Goal: Task Accomplishment & Management: Complete application form

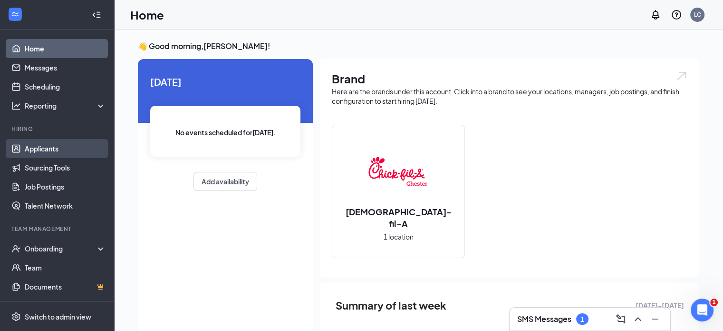
click at [39, 145] on link "Applicants" at bounding box center [65, 148] width 81 height 19
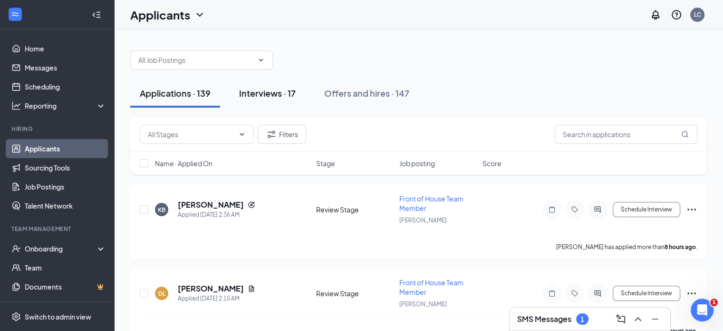
click at [264, 90] on div "Interviews · 17" at bounding box center [267, 93] width 57 height 12
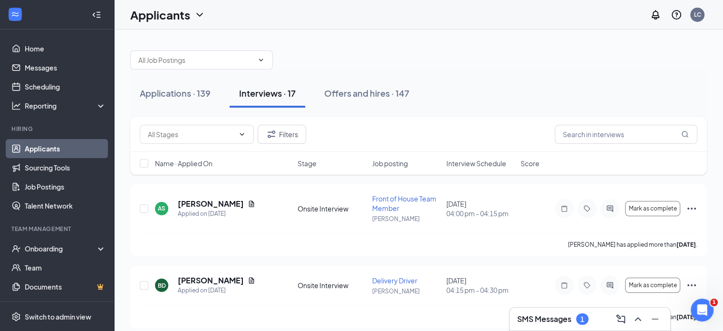
click at [472, 161] on span "Interview Schedule" at bounding box center [477, 163] width 60 height 10
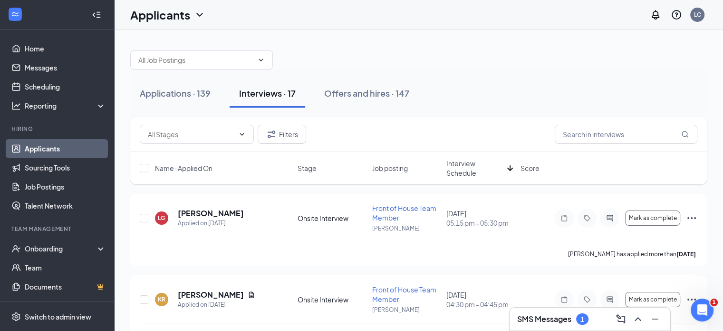
click at [472, 161] on span "Interview Schedule" at bounding box center [475, 167] width 57 height 19
click at [611, 216] on icon "PrimaryDot" at bounding box center [616, 214] width 11 height 8
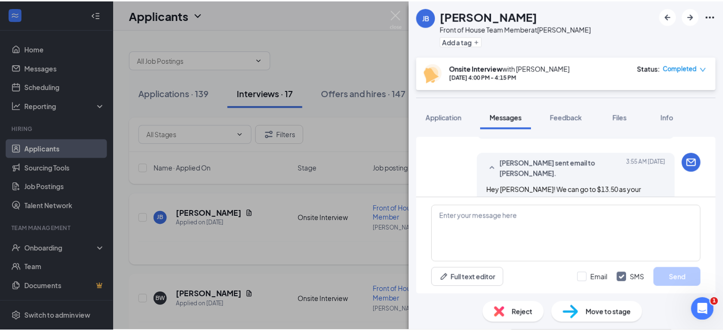
scroll to position [561, 0]
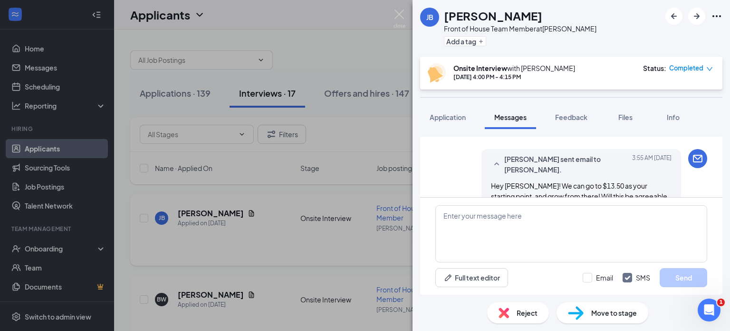
click at [613, 312] on span "Move to stage" at bounding box center [615, 312] width 46 height 10
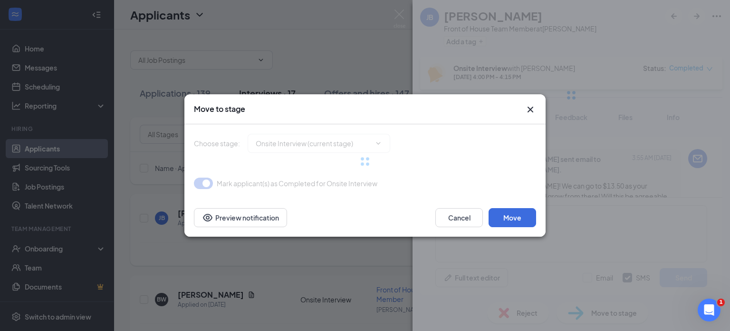
type input "Hiring Complete (final stage)"
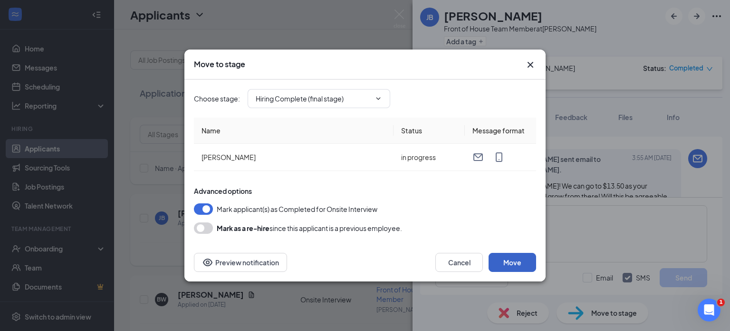
click at [513, 259] on button "Move" at bounding box center [513, 262] width 48 height 19
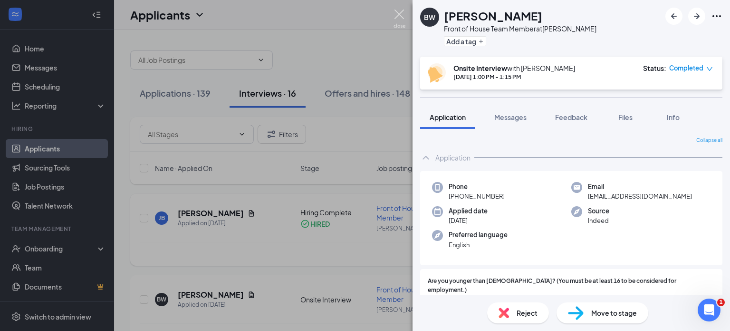
click at [399, 11] on img at bounding box center [400, 19] width 12 height 19
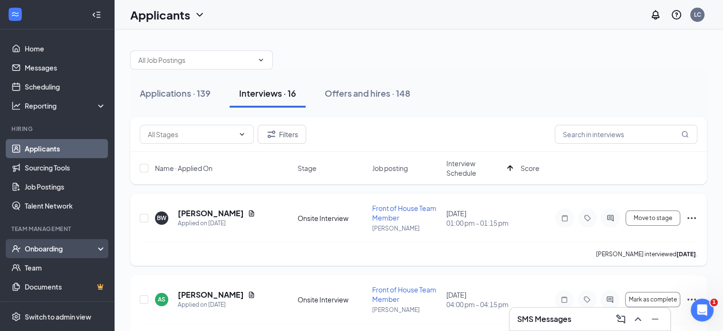
click at [46, 250] on div "Onboarding" at bounding box center [61, 248] width 73 height 10
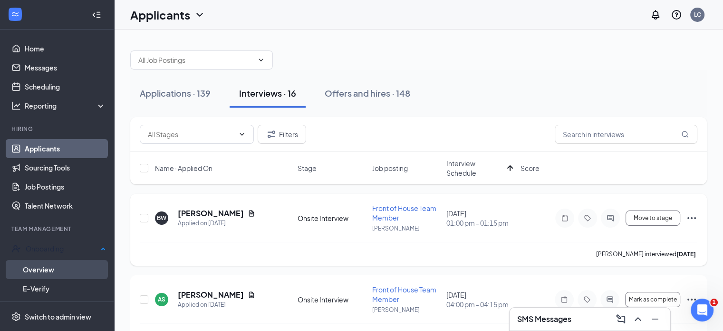
click at [40, 270] on link "Overview" at bounding box center [64, 269] width 83 height 19
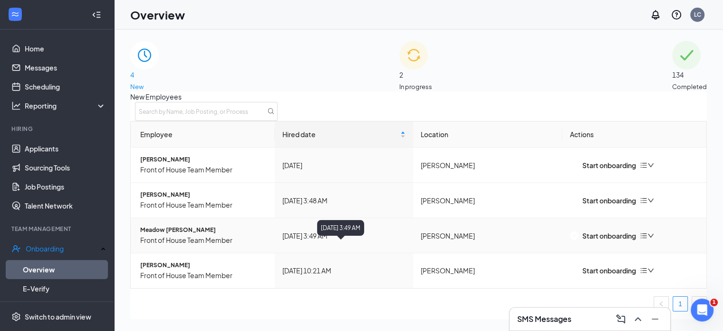
scroll to position [0, 0]
click at [172, 164] on span "Amelia Crittendon" at bounding box center [203, 159] width 127 height 9
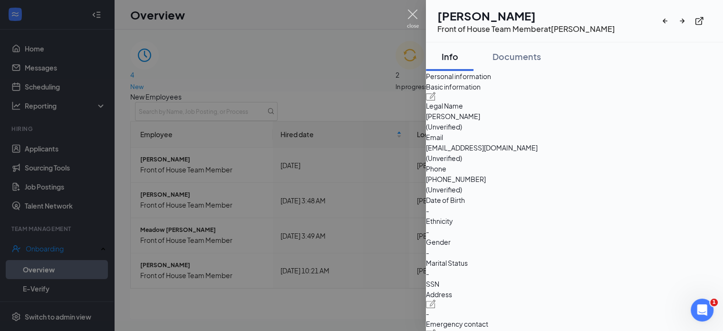
click at [413, 14] on img at bounding box center [413, 19] width 12 height 19
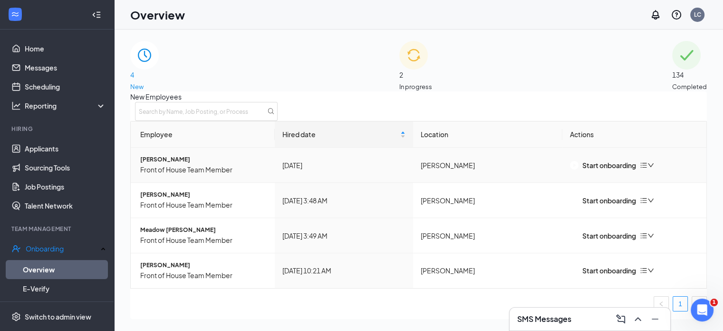
click at [648, 169] on icon "bars" at bounding box center [644, 165] width 8 height 8
click at [171, 164] on span "Amelia Crittendon" at bounding box center [203, 159] width 127 height 9
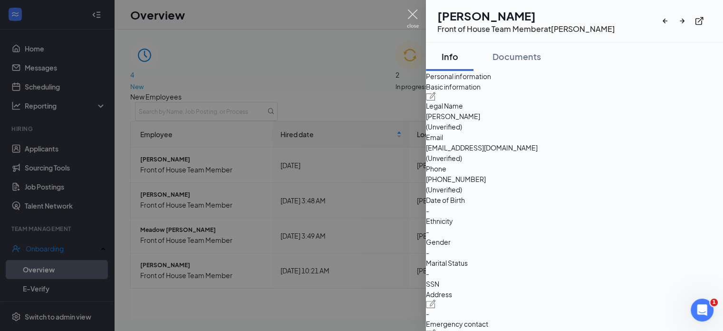
click at [413, 15] on img at bounding box center [413, 19] width 12 height 19
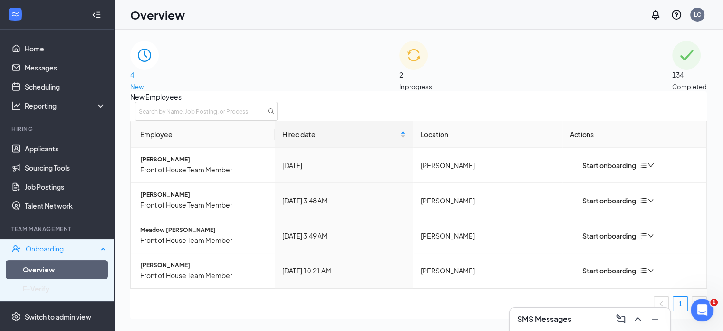
click at [42, 247] on div "Onboarding" at bounding box center [62, 248] width 72 height 10
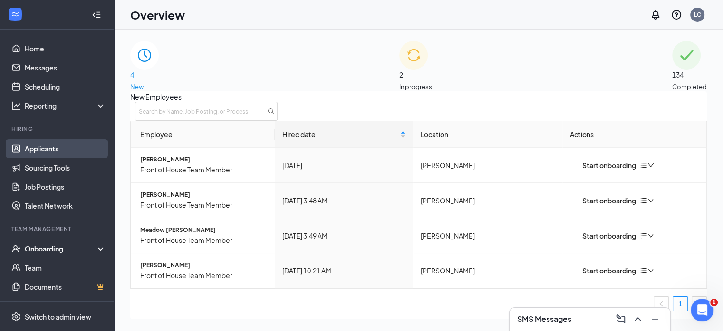
click at [45, 146] on link "Applicants" at bounding box center [65, 148] width 81 height 19
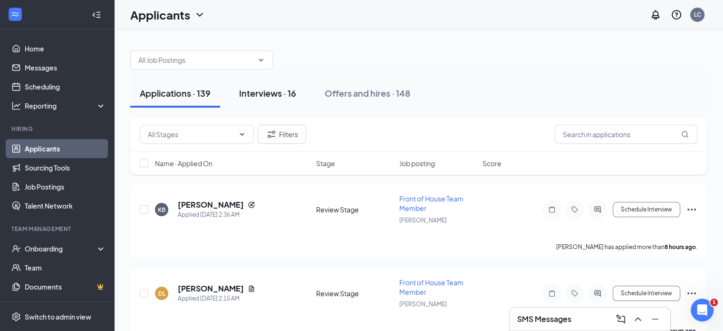
click at [263, 92] on div "Interviews · 16" at bounding box center [267, 93] width 57 height 12
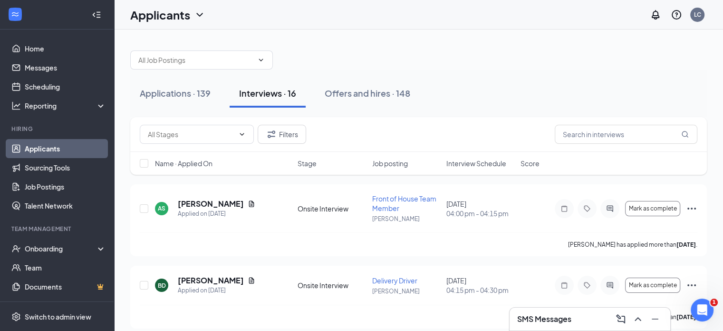
click at [483, 163] on span "Interview Schedule" at bounding box center [477, 163] width 60 height 10
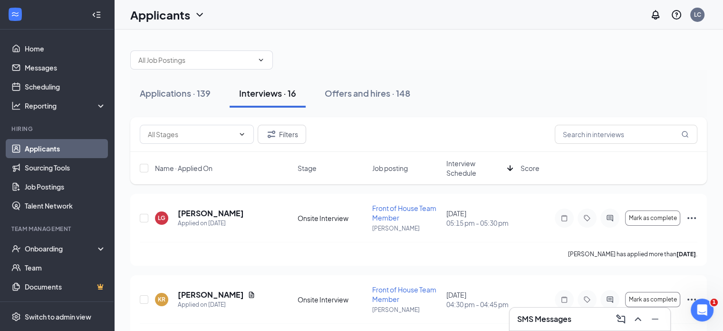
click at [463, 167] on span "Interview Schedule" at bounding box center [475, 167] width 57 height 19
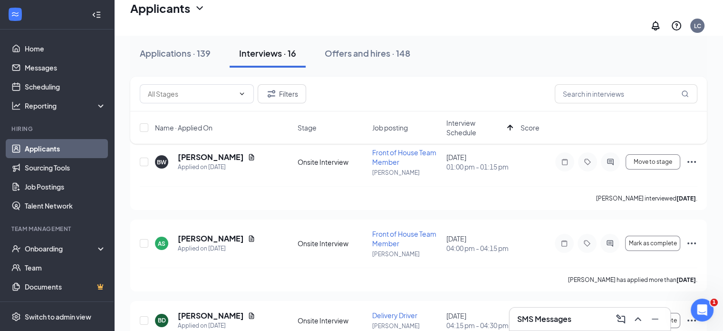
scroll to position [62, 0]
click at [43, 249] on div "Onboarding" at bounding box center [61, 248] width 73 height 10
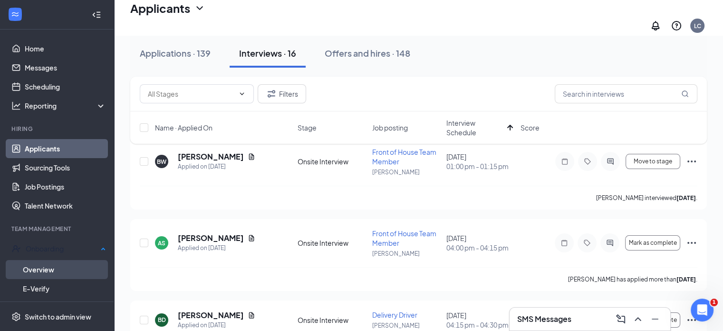
click at [47, 267] on link "Overview" at bounding box center [64, 269] width 83 height 19
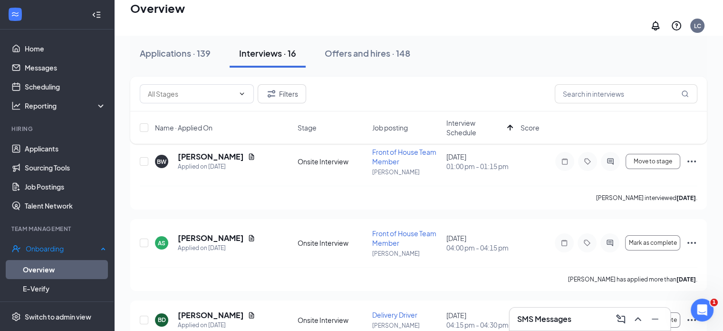
scroll to position [43, 0]
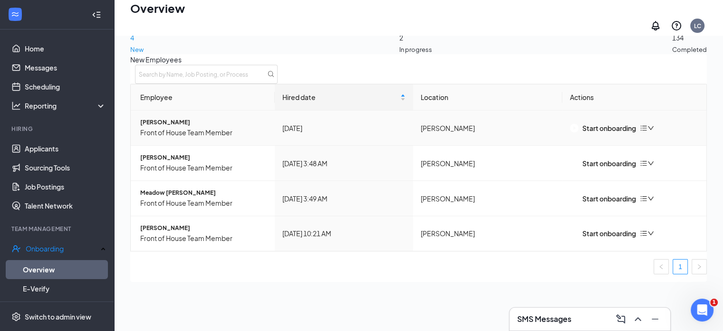
click at [162, 127] on span "Amelia Crittendon" at bounding box center [203, 122] width 127 height 9
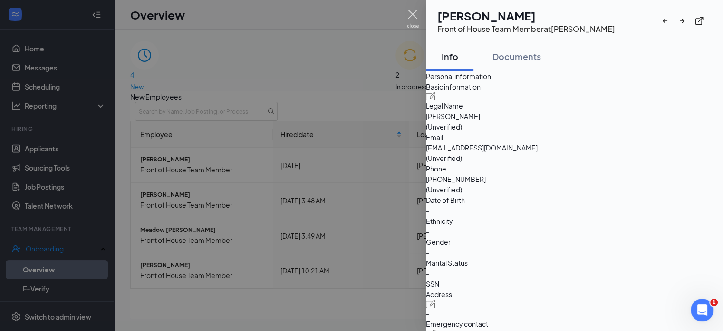
click at [414, 13] on img at bounding box center [413, 19] width 12 height 19
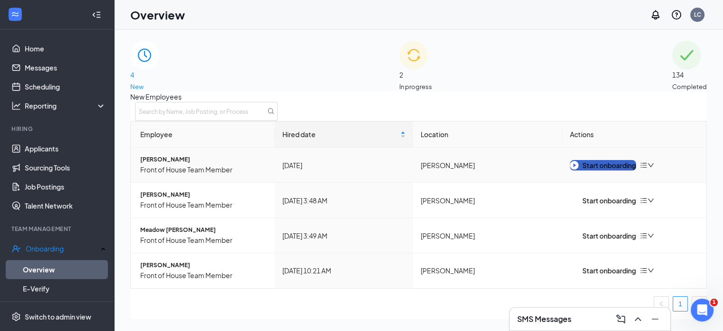
click at [603, 170] on div "Start onboarding" at bounding box center [603, 165] width 66 height 10
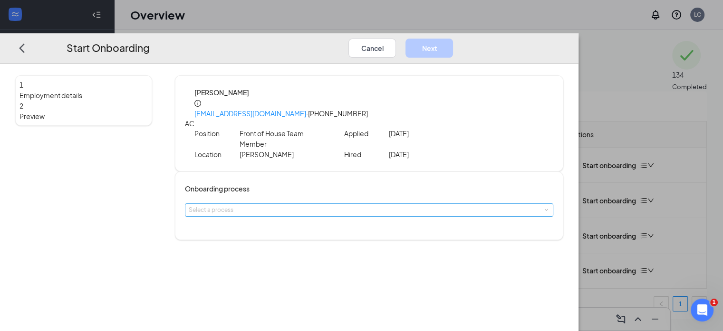
click at [289, 205] on div "Select a process" at bounding box center [367, 210] width 357 height 10
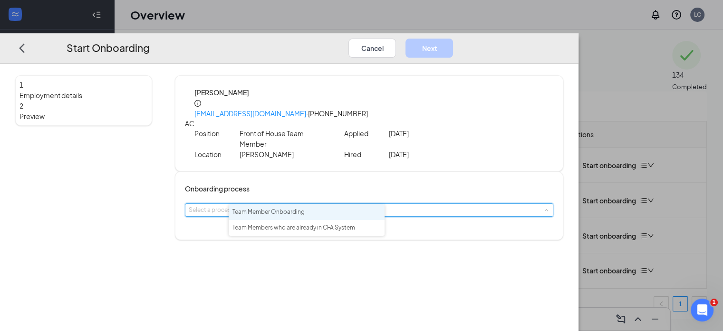
click at [287, 209] on span "Team Member Onboarding" at bounding box center [269, 211] width 72 height 7
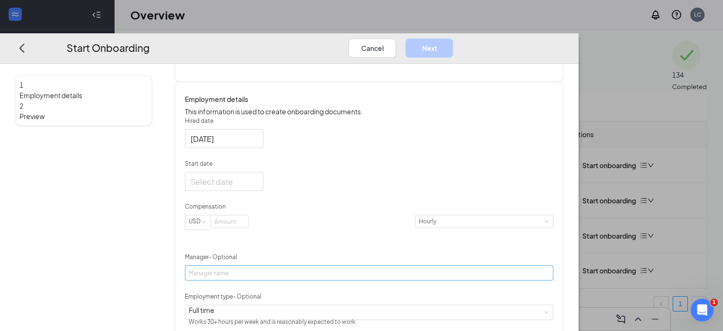
scroll to position [168, 0]
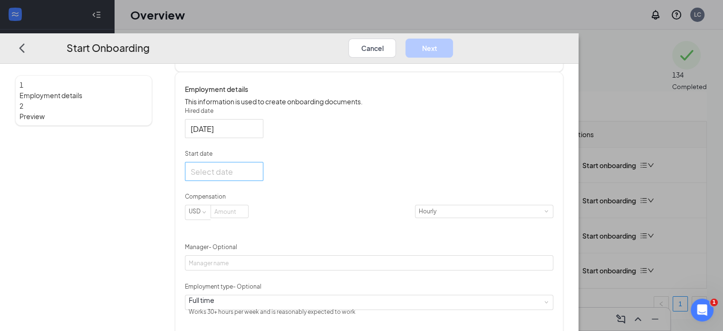
click at [258, 171] on div at bounding box center [224, 171] width 67 height 12
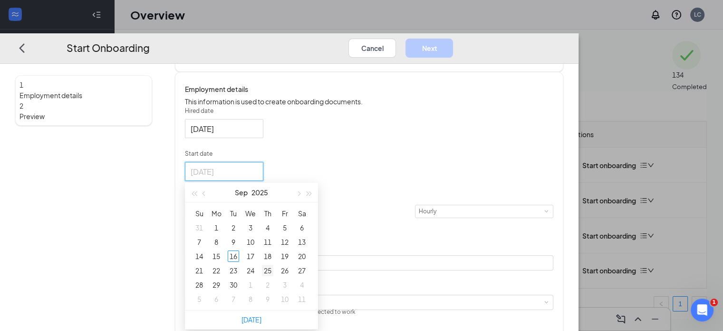
type input "Sep 25, 2025"
click at [273, 266] on div "25" at bounding box center [267, 269] width 11 height 11
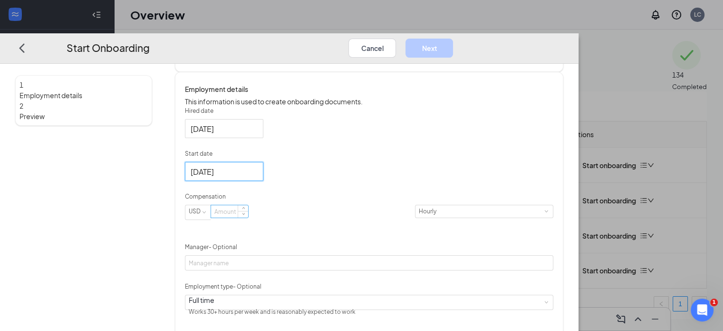
click at [248, 212] on input at bounding box center [229, 211] width 37 height 12
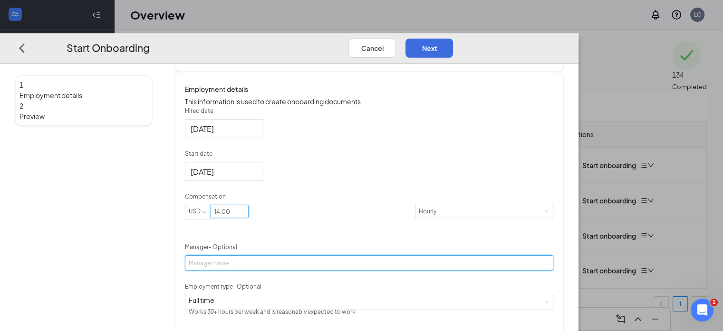
type input "14"
click at [266, 263] on input "Manager - Optional" at bounding box center [369, 262] width 369 height 15
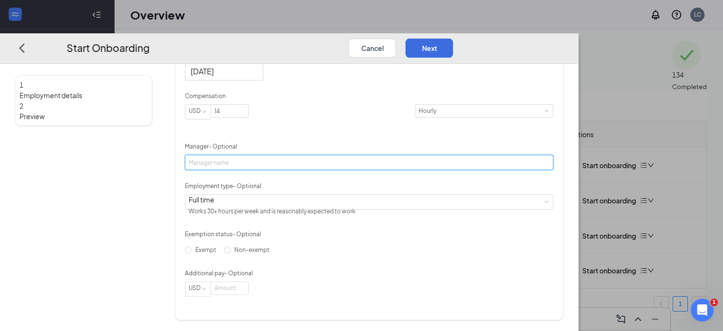
scroll to position [271, 0]
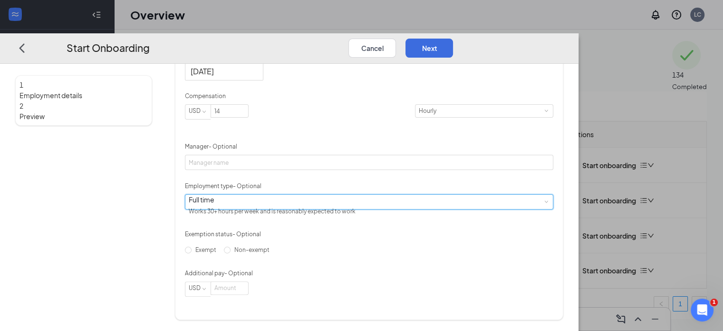
click at [363, 202] on div "Full time Works 30+ hours per week and is reasonably expected to work" at bounding box center [369, 201] width 361 height 14
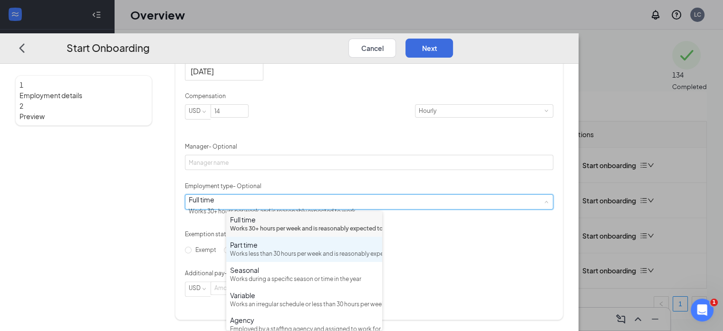
click at [260, 258] on div "Works less than 30 hours per week and is reasonably expected to work" at bounding box center [304, 253] width 148 height 9
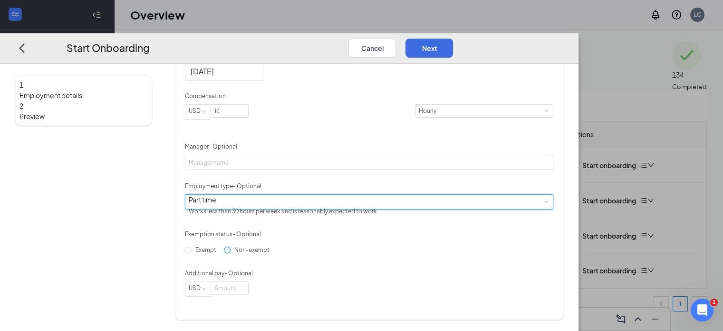
click at [231, 253] on input "Non-exempt" at bounding box center [227, 249] width 7 height 7
radio input "true"
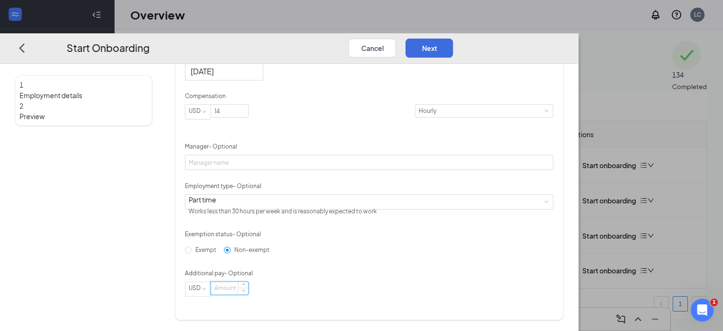
click at [248, 293] on input at bounding box center [229, 287] width 37 height 12
click at [453, 38] on button "Next" at bounding box center [430, 47] width 48 height 19
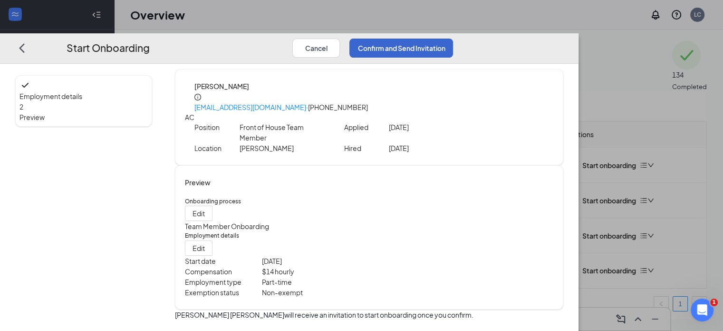
scroll to position [4, 0]
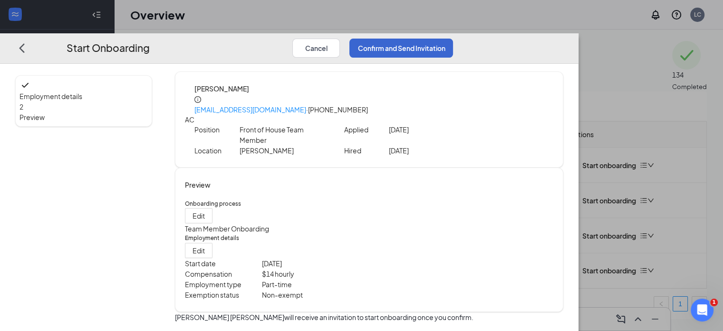
click at [453, 38] on button "Confirm and Send Invitation" at bounding box center [402, 47] width 104 height 19
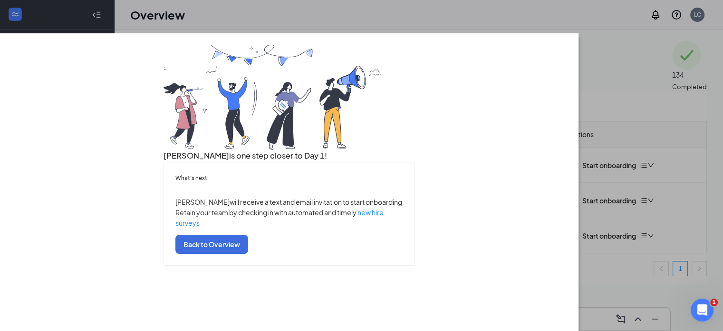
scroll to position [57, 0]
click at [248, 253] on button "Back to Overview" at bounding box center [211, 243] width 73 height 19
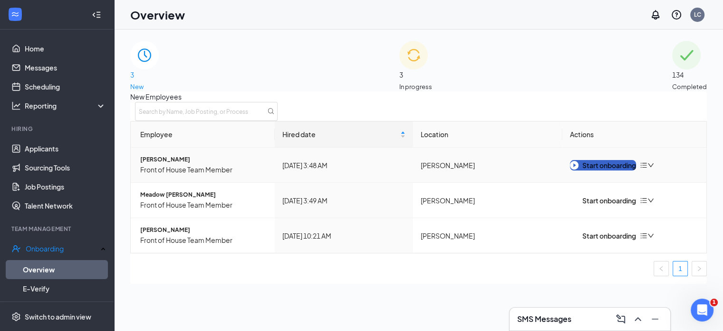
click at [617, 170] on div "Start onboarding" at bounding box center [603, 165] width 66 height 10
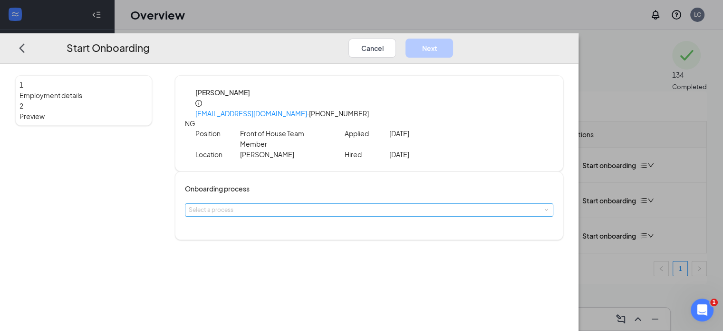
click at [351, 205] on div "Select a process" at bounding box center [367, 210] width 357 height 10
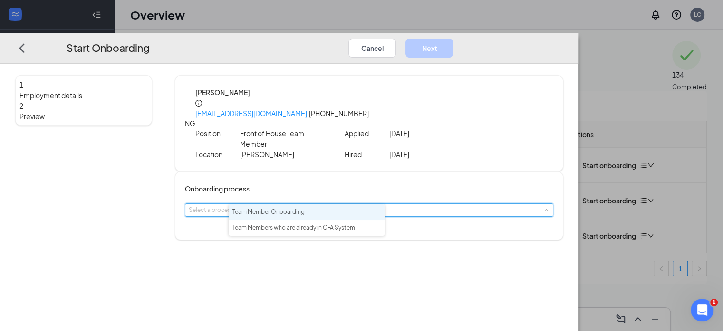
click at [290, 209] on span "Team Member Onboarding" at bounding box center [269, 211] width 72 height 7
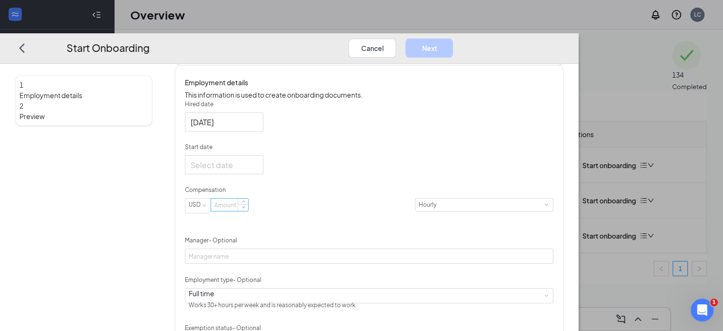
scroll to position [175, 0]
click at [258, 164] on div at bounding box center [224, 164] width 67 height 12
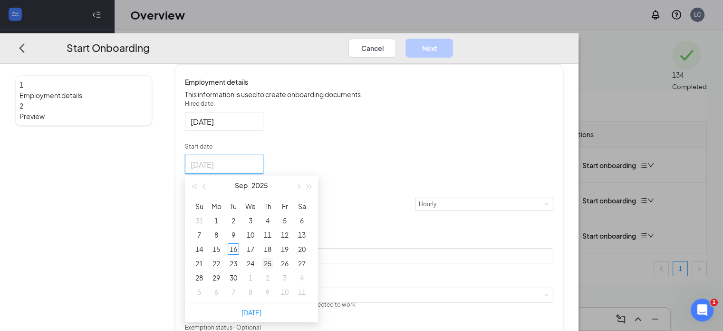
type input "Sep 25, 2025"
click at [273, 257] on div "25" at bounding box center [267, 262] width 11 height 11
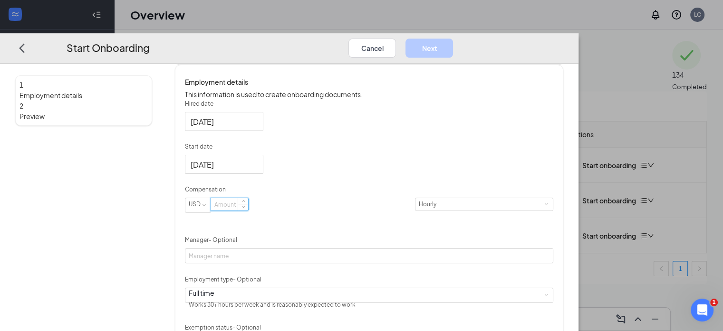
click at [248, 209] on input at bounding box center [229, 204] width 37 height 12
type input "14"
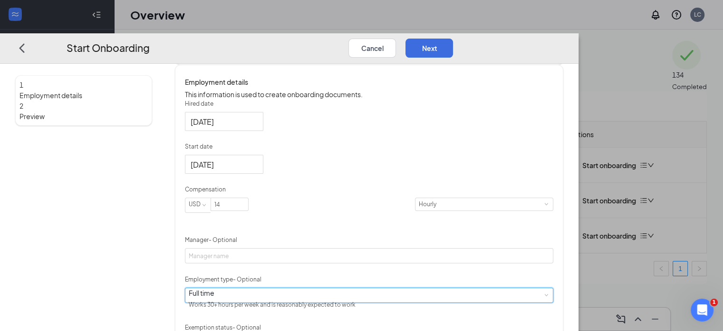
click at [287, 291] on div "Full time Works 30+ hours per week and is reasonably expected to work" at bounding box center [369, 294] width 361 height 14
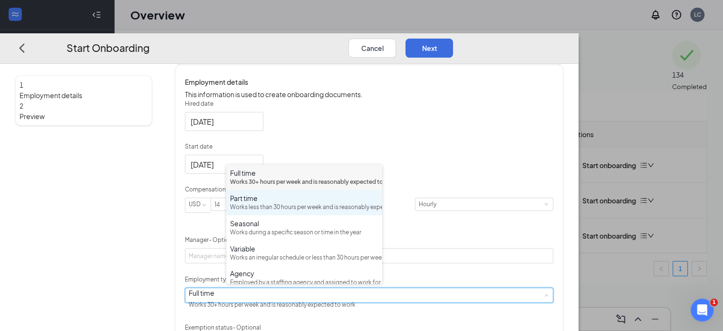
click at [252, 212] on div "Works less than 30 hours per week and is reasonably expected to work" at bounding box center [304, 207] width 148 height 9
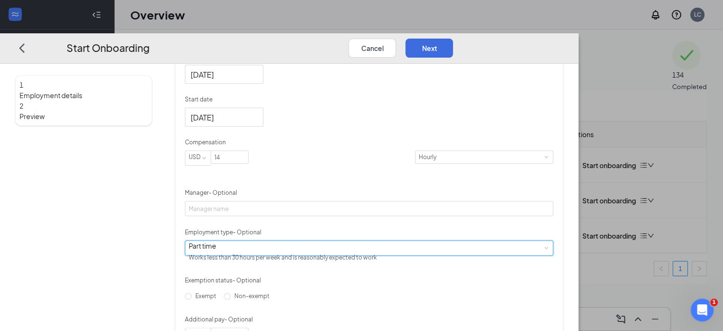
scroll to position [265, 0]
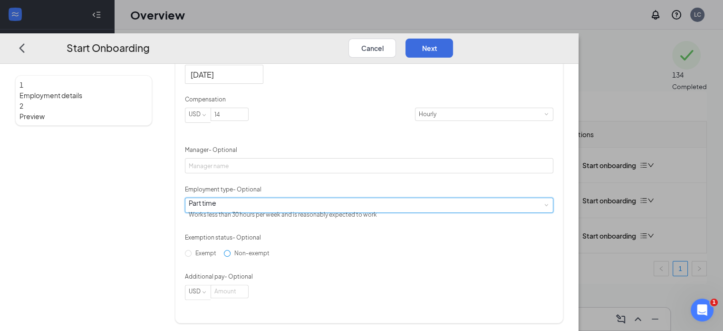
click at [229, 256] on input "Non-exempt" at bounding box center [227, 252] width 7 height 7
radio input "true"
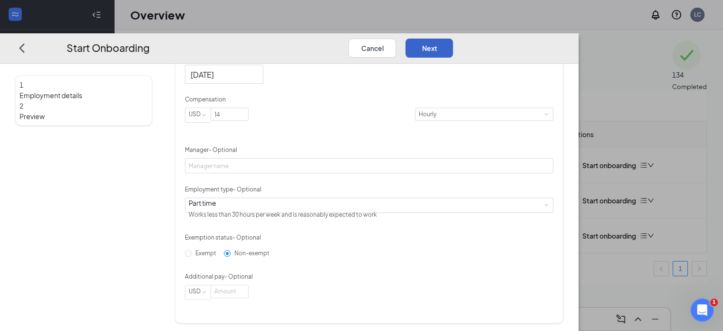
click at [453, 38] on button "Next" at bounding box center [430, 47] width 48 height 19
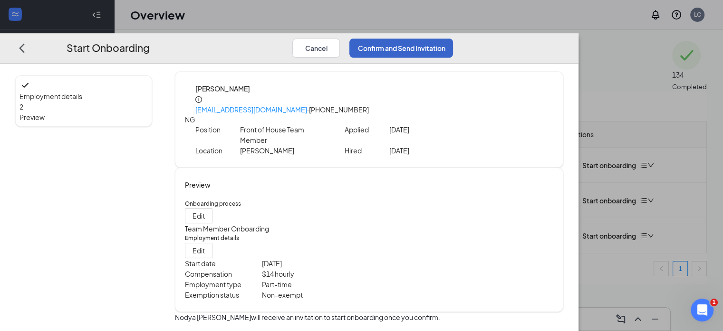
click at [453, 38] on button "Confirm and Send Invitation" at bounding box center [402, 47] width 104 height 19
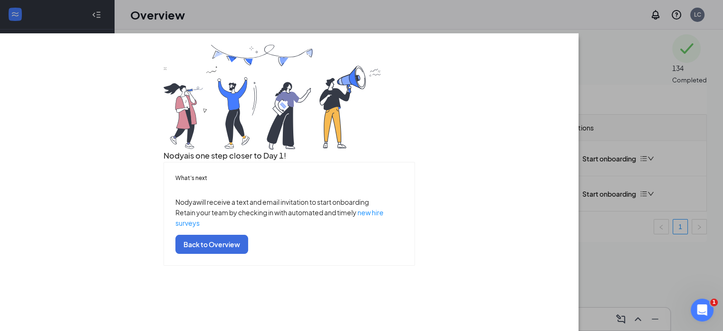
scroll to position [9, 0]
click at [248, 253] on button "Back to Overview" at bounding box center [211, 243] width 73 height 19
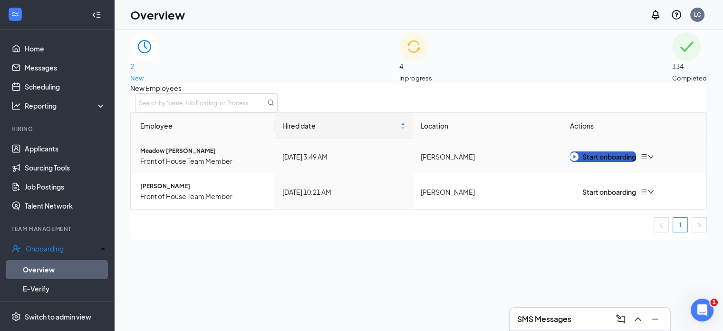
click at [613, 162] on div "Start onboarding" at bounding box center [603, 156] width 66 height 10
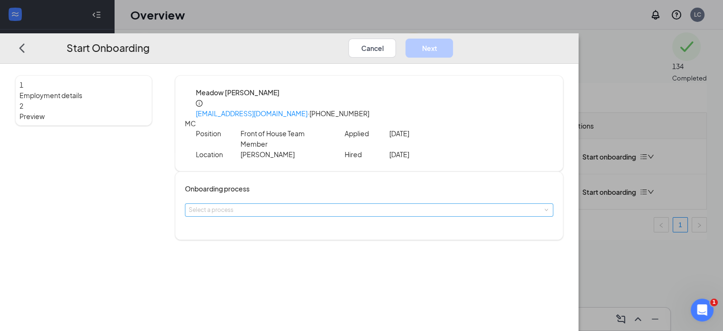
click at [275, 205] on div "Select a process" at bounding box center [367, 210] width 357 height 10
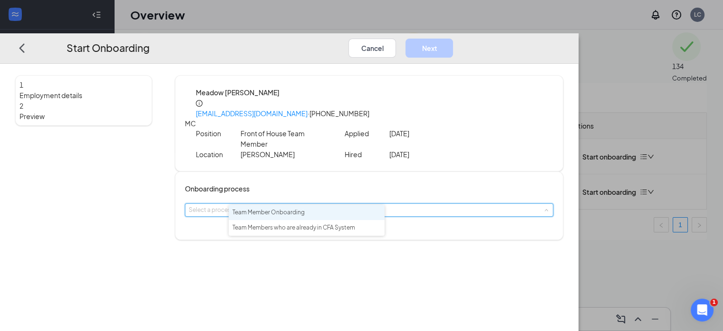
click at [273, 209] on span "Team Member Onboarding" at bounding box center [269, 211] width 72 height 7
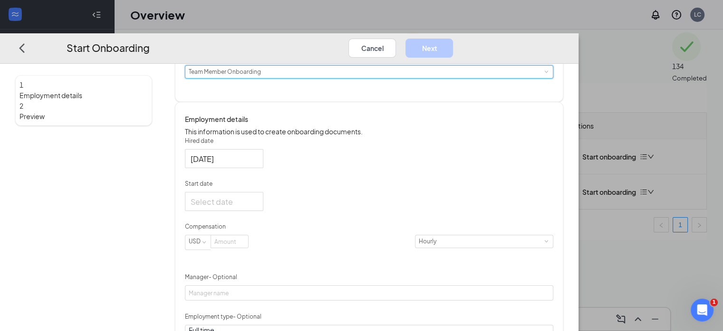
scroll to position [141, 0]
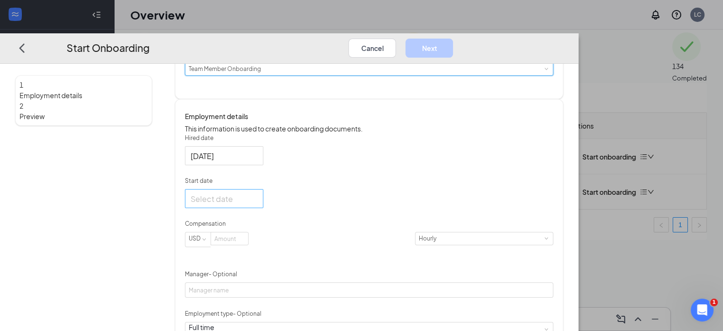
click at [258, 199] on div at bounding box center [224, 198] width 67 height 12
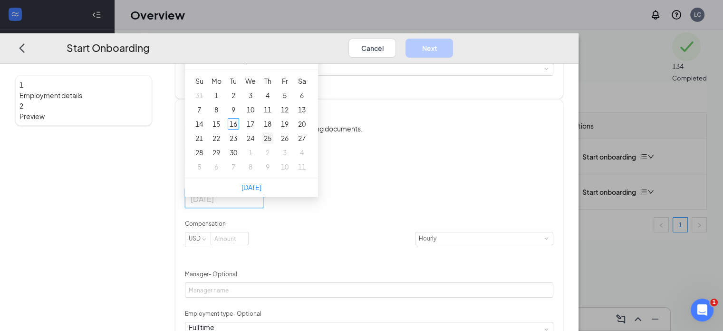
type input "Sep 25, 2025"
click at [273, 133] on div "25" at bounding box center [267, 137] width 11 height 11
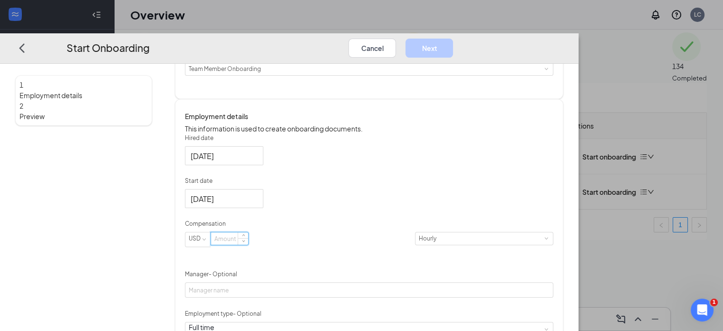
click at [248, 235] on input at bounding box center [229, 238] width 37 height 12
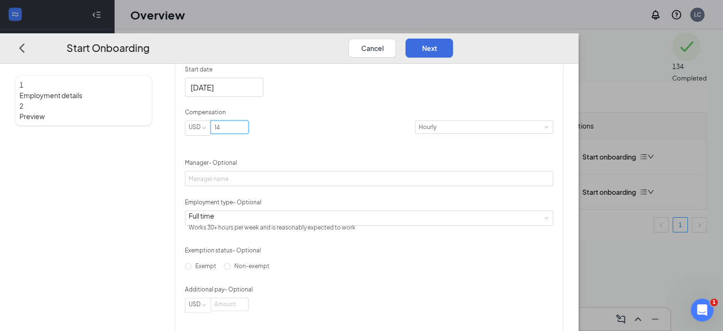
scroll to position [264, 0]
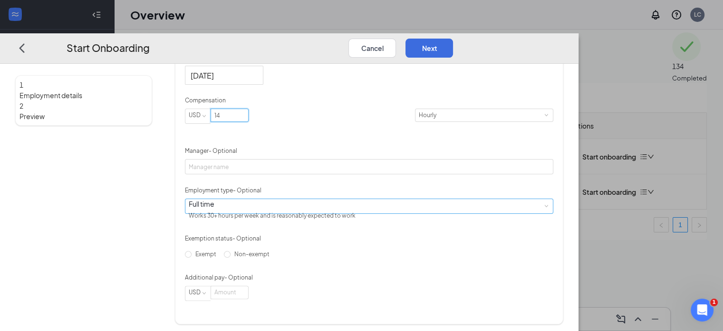
type input "14"
click at [292, 209] on div "Full time Works 30+ hours per week and is reasonably expected to work" at bounding box center [369, 205] width 361 height 14
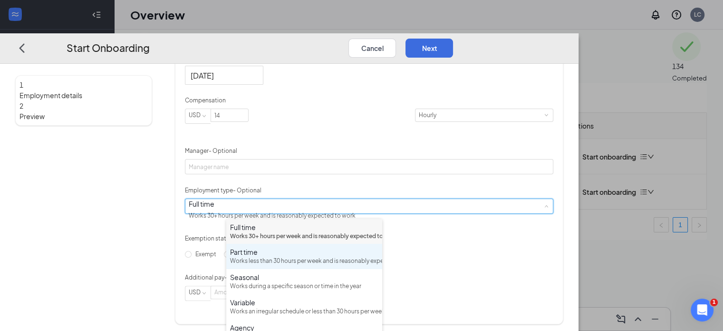
click at [259, 256] on div "Part time" at bounding box center [304, 252] width 148 height 10
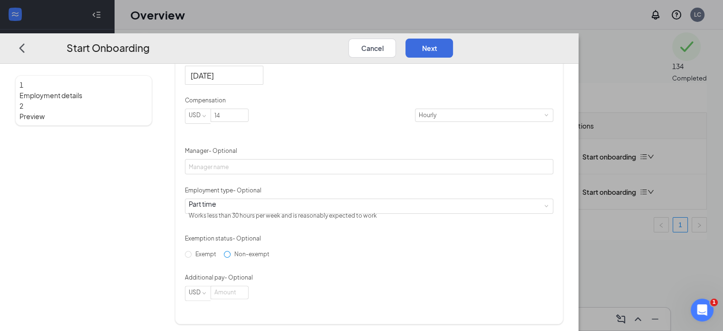
drag, startPoint x: 231, startPoint y: 263, endPoint x: 271, endPoint y: 260, distance: 40.1
click at [234, 261] on label "Non-exempt" at bounding box center [248, 253] width 49 height 15
click at [231, 257] on input "Non-exempt" at bounding box center [227, 253] width 7 height 7
radio input "true"
click at [453, 38] on button "Next" at bounding box center [430, 47] width 48 height 19
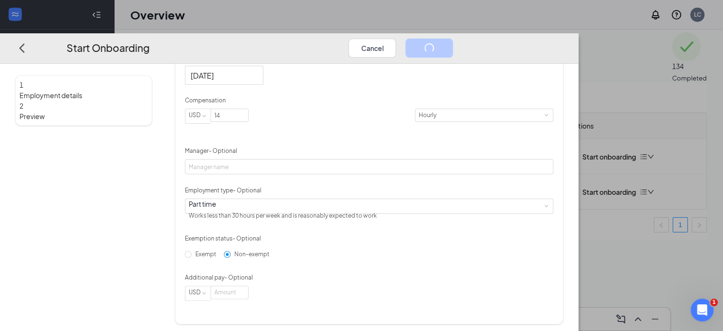
scroll to position [4, 0]
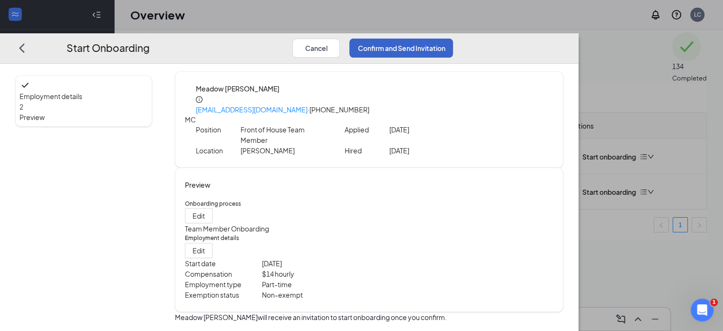
click at [453, 38] on button "Confirm and Send Invitation" at bounding box center [402, 47] width 104 height 19
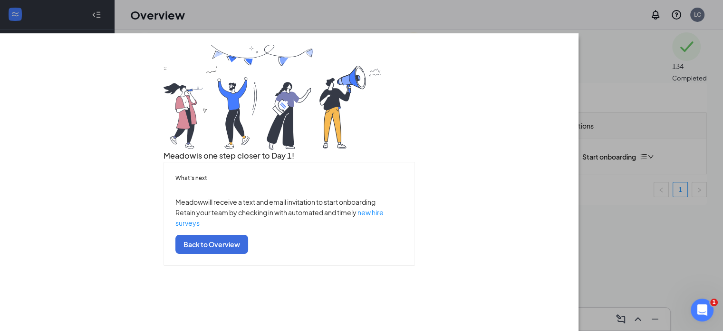
scroll to position [57, 0]
click at [248, 253] on button "Back to Overview" at bounding box center [211, 243] width 73 height 19
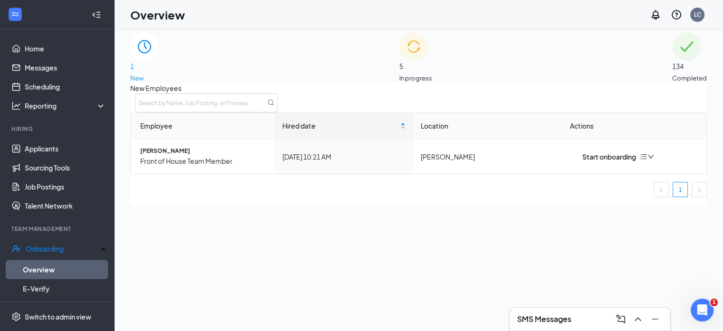
scroll to position [0, 0]
click at [593, 162] on div "Start onboarding" at bounding box center [603, 156] width 66 height 10
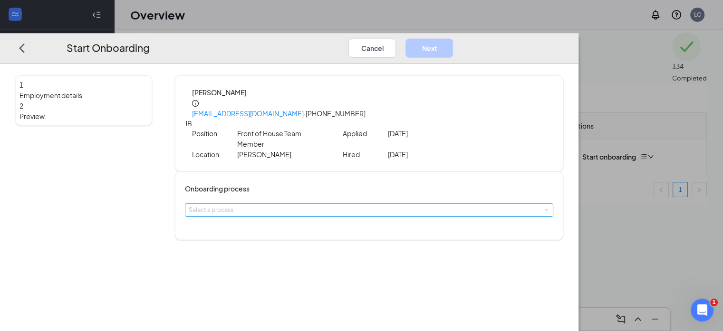
click at [254, 205] on div "Select a process" at bounding box center [367, 210] width 357 height 10
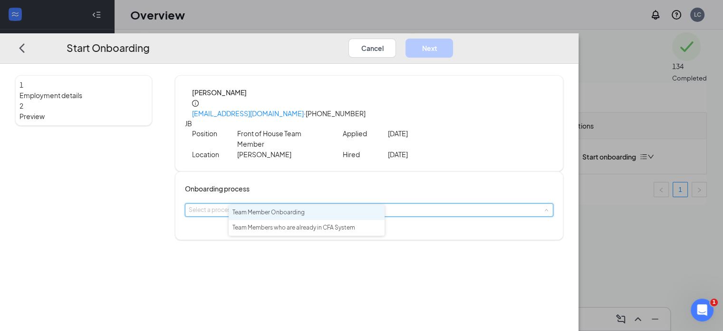
click at [254, 215] on span "Team Member Onboarding" at bounding box center [269, 211] width 72 height 7
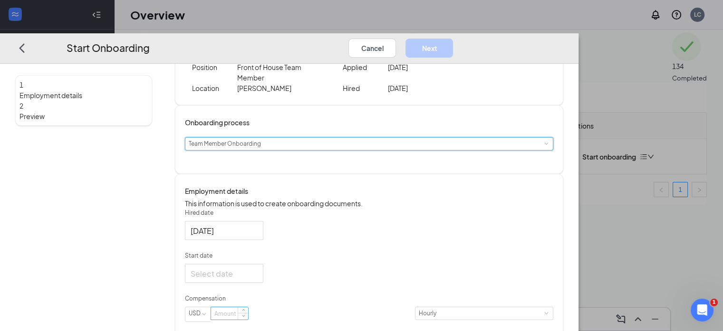
scroll to position [131, 0]
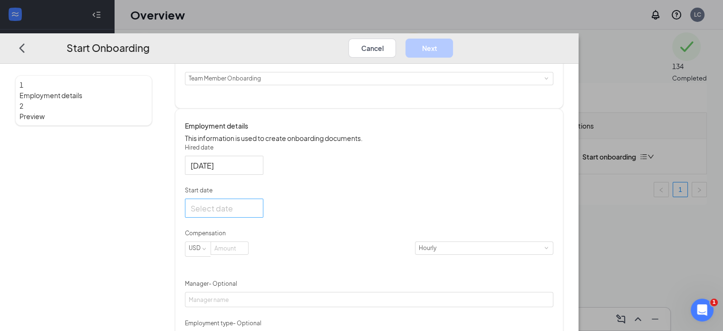
click at [258, 204] on div at bounding box center [224, 208] width 67 height 12
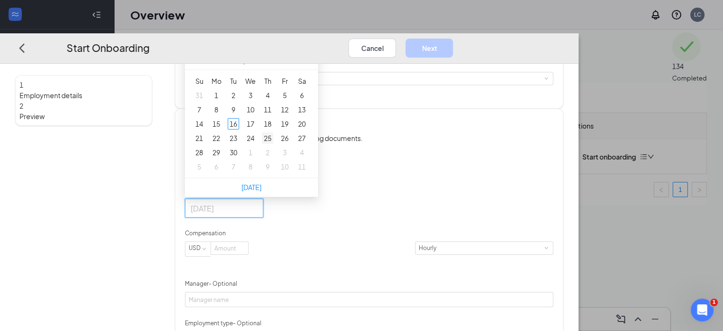
type input "Sep 25, 2025"
click at [273, 134] on div "25" at bounding box center [267, 137] width 11 height 11
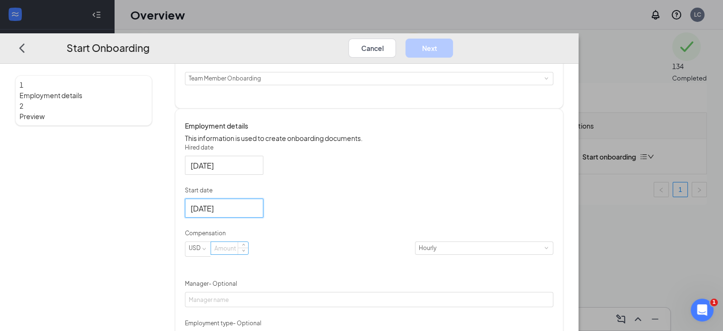
click at [248, 247] on input at bounding box center [229, 248] width 37 height 12
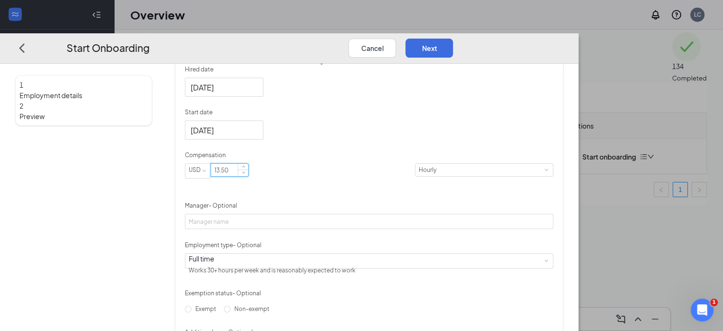
scroll to position [271, 0]
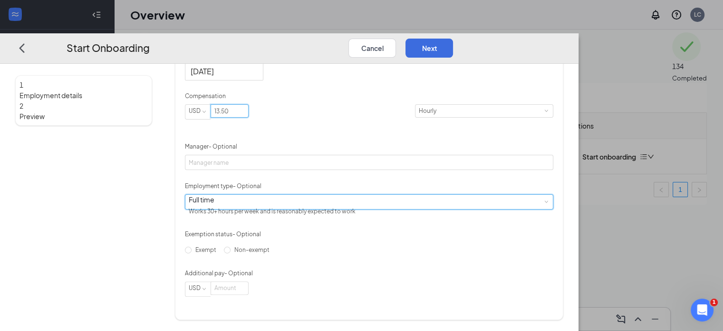
type input "13.5"
click at [277, 194] on div "Full time Works 30+ hours per week and is reasonably expected to work" at bounding box center [369, 201] width 361 height 14
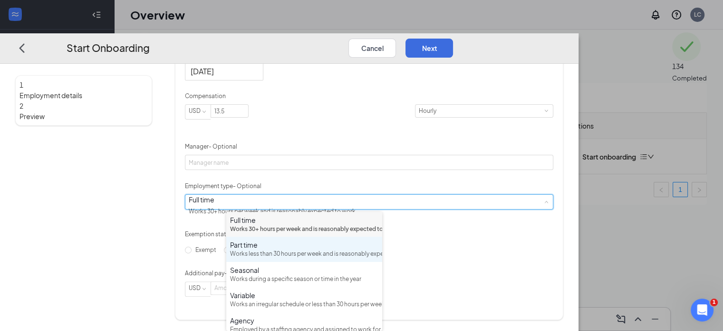
click at [263, 249] on div "Part time" at bounding box center [304, 245] width 148 height 10
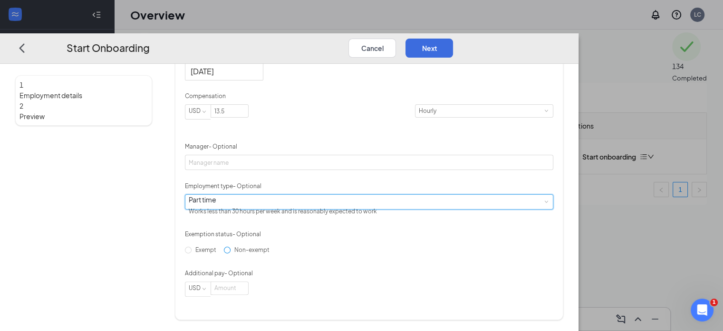
click at [228, 253] on input "Non-exempt" at bounding box center [227, 249] width 7 height 7
radio input "true"
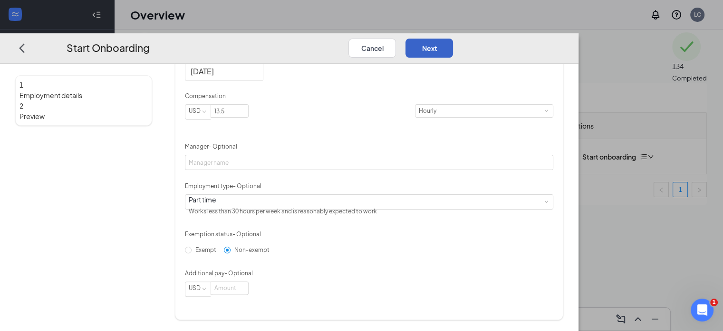
click at [453, 38] on button "Next" at bounding box center [430, 47] width 48 height 19
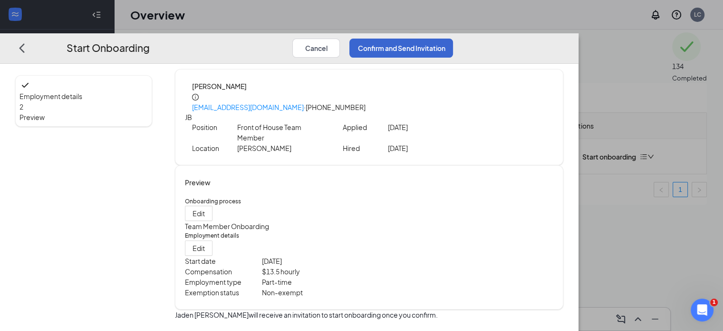
scroll to position [4, 0]
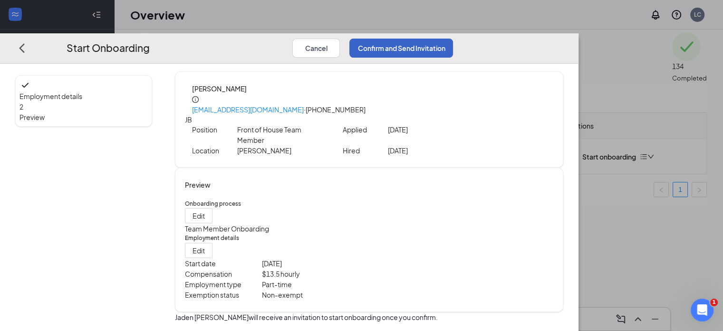
click at [453, 38] on button "Confirm and Send Invitation" at bounding box center [402, 47] width 104 height 19
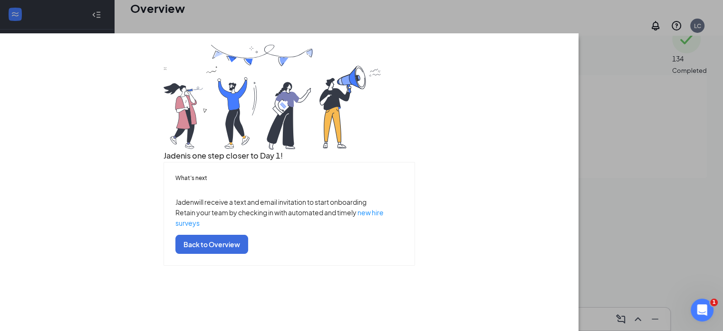
scroll to position [43, 0]
click at [248, 253] on button "Back to Overview" at bounding box center [211, 243] width 73 height 19
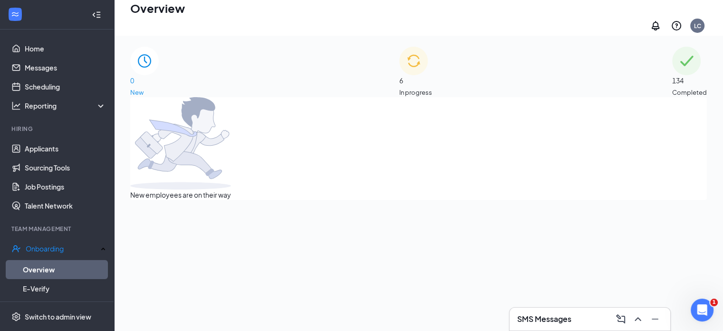
scroll to position [0, 0]
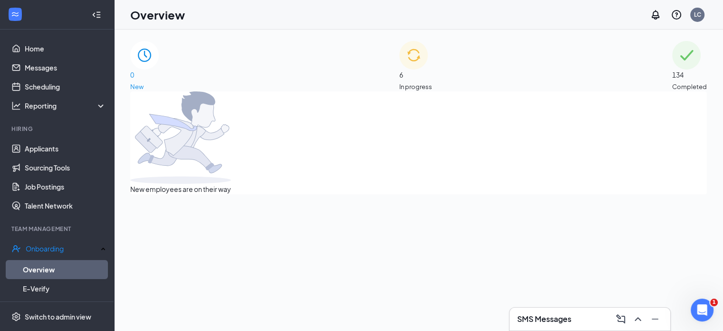
click at [432, 82] on span "In progress" at bounding box center [415, 87] width 33 height 10
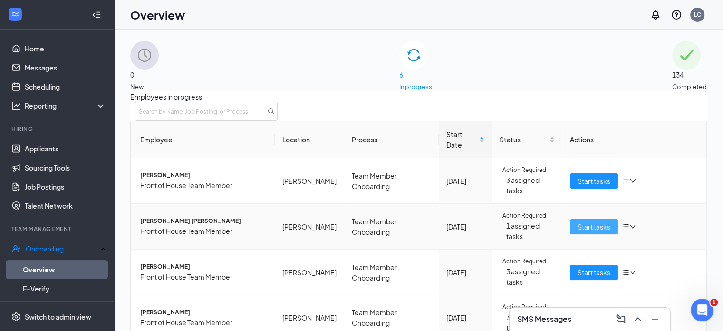
click at [589, 221] on span "Start tasks" at bounding box center [594, 226] width 33 height 10
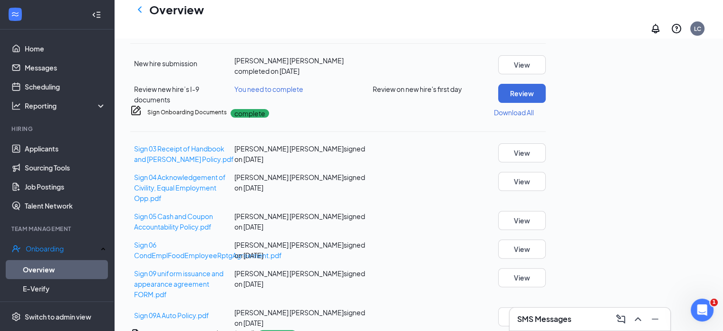
scroll to position [207, 0]
click at [546, 102] on button "Review" at bounding box center [522, 92] width 48 height 19
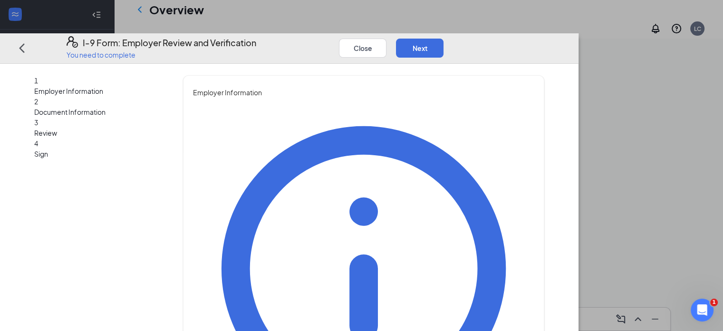
type input "Lisa"
type input "Connor"
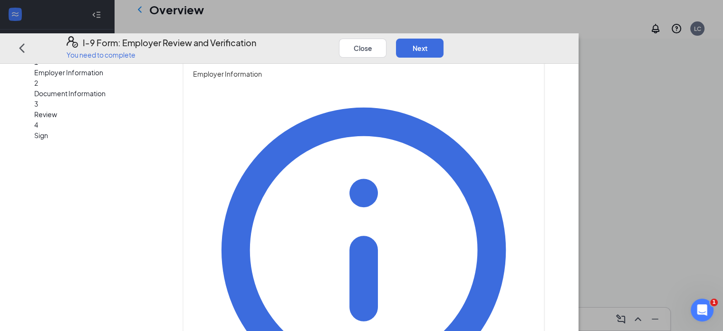
scroll to position [208, 0]
type input "Administrative Director"
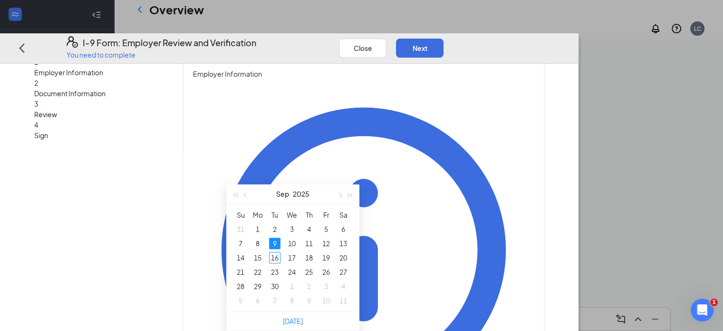
scroll to position [393, 0]
type input "09/15/2025"
click at [257, 252] on div "15" at bounding box center [257, 257] width 11 height 11
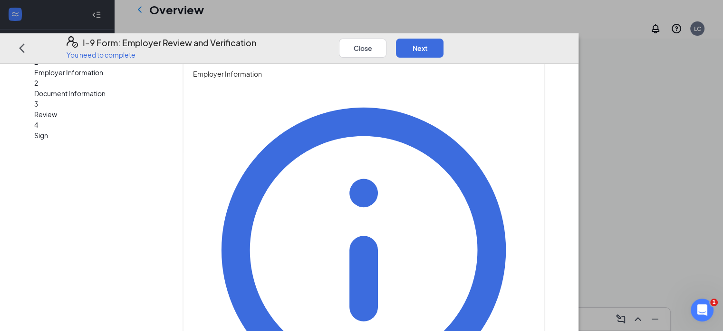
scroll to position [453, 0]
click at [444, 38] on button "Next" at bounding box center [420, 47] width 48 height 19
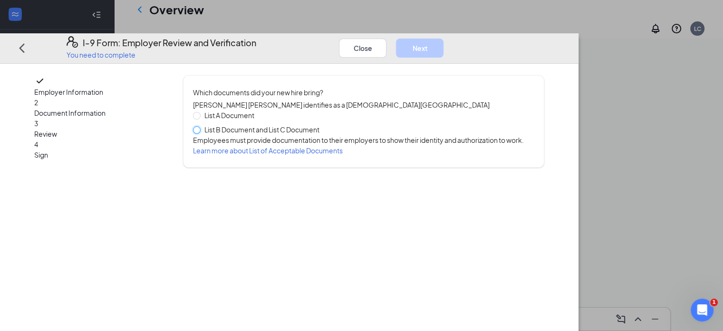
click at [200, 126] on input "List B Document and List C Document" at bounding box center [196, 129] width 7 height 7
radio input "true"
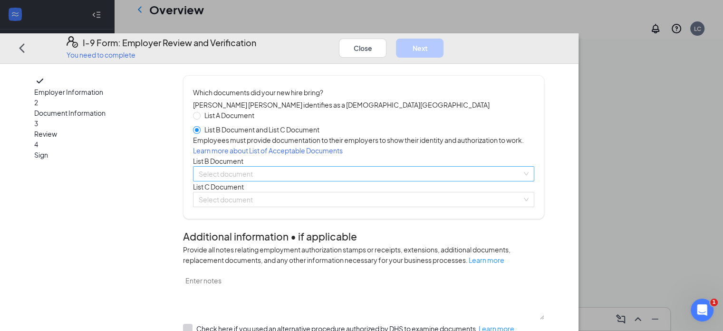
click at [256, 181] on input "search" at bounding box center [360, 173] width 323 height 14
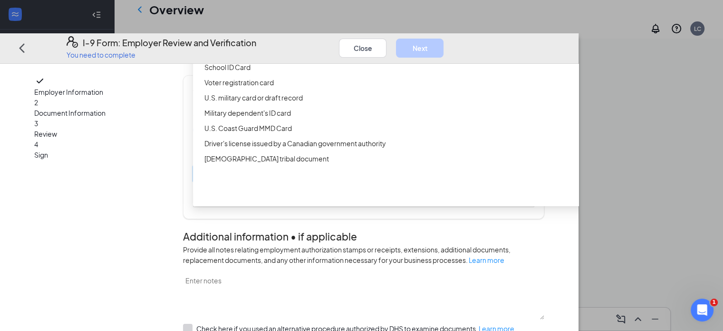
click at [257, 42] on div "Driver’s License issued by U.S State or outlying US possession" at bounding box center [425, 36] width 443 height 10
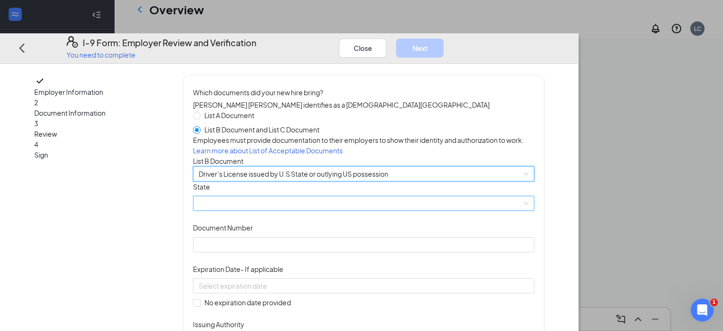
click at [253, 210] on span at bounding box center [364, 203] width 330 height 14
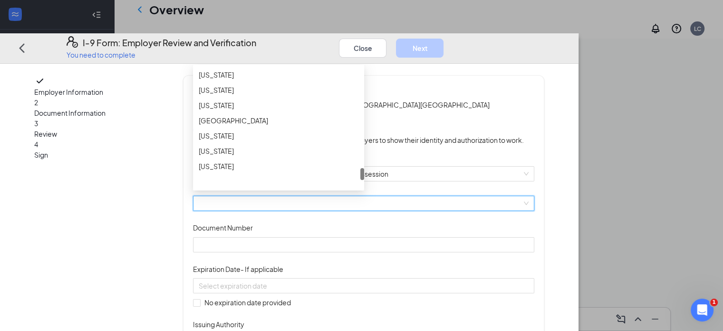
scroll to position [1018, 0]
click at [253, 113] on div "Virginia" at bounding box center [279, 108] width 160 height 10
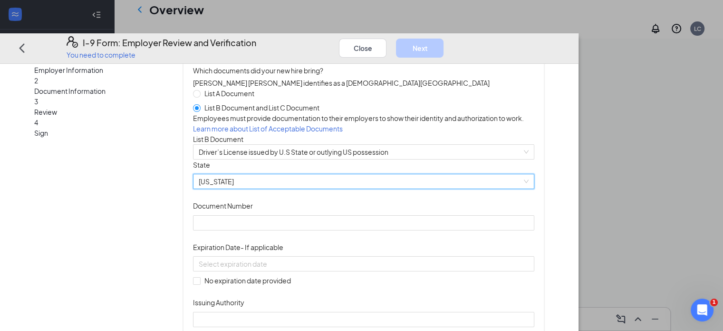
scroll to position [29, 0]
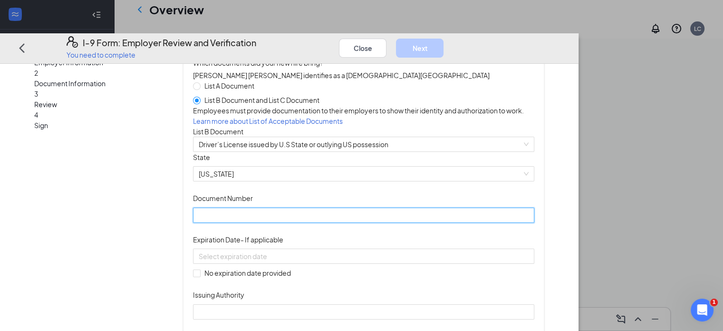
click at [272, 222] on input "Document Number" at bounding box center [363, 214] width 341 height 15
type input "A65475096"
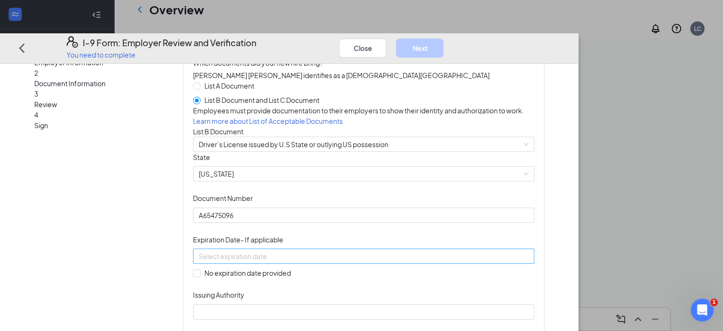
click at [329, 261] on input at bounding box center [363, 256] width 328 height 10
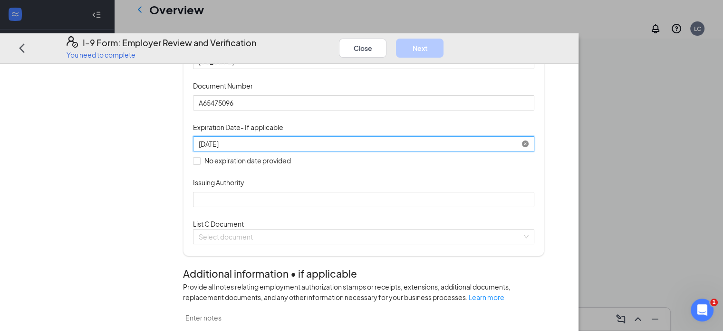
scroll to position [149, 0]
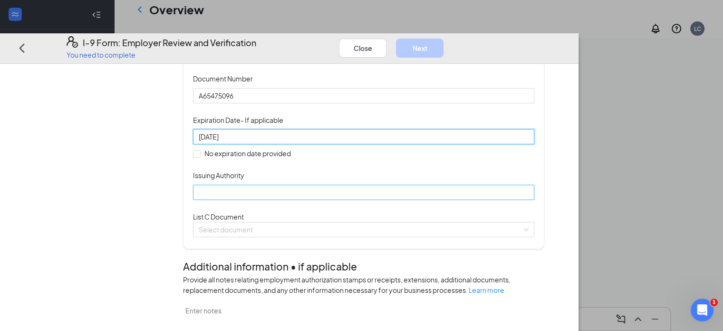
type input "12/04/2028"
click at [268, 199] on input "Issuing Authority" at bounding box center [363, 191] width 341 height 15
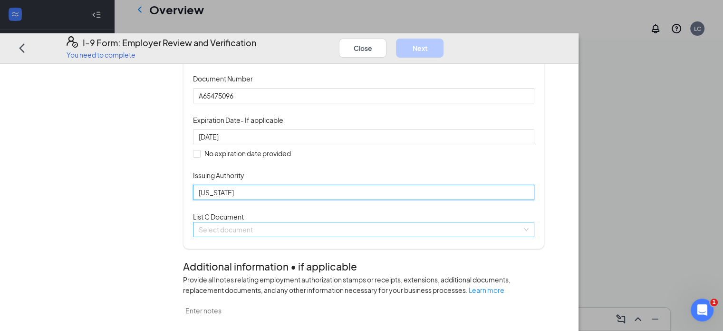
type input "Virginia"
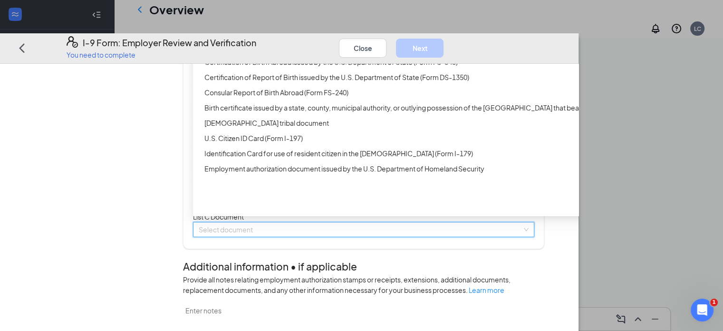
click at [296, 236] on input "search" at bounding box center [360, 229] width 323 height 14
click at [261, 52] on div "Unrestricted Social Security Card" at bounding box center [425, 46] width 443 height 10
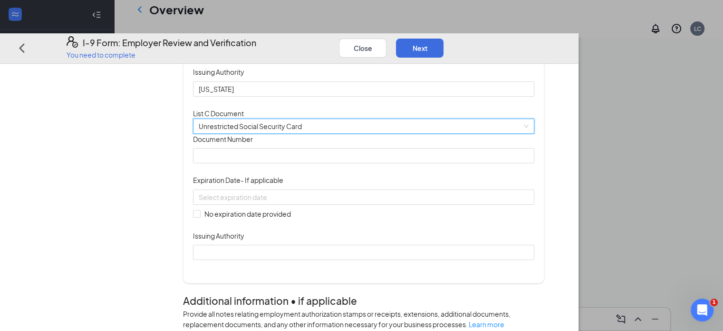
scroll to position [253, 0]
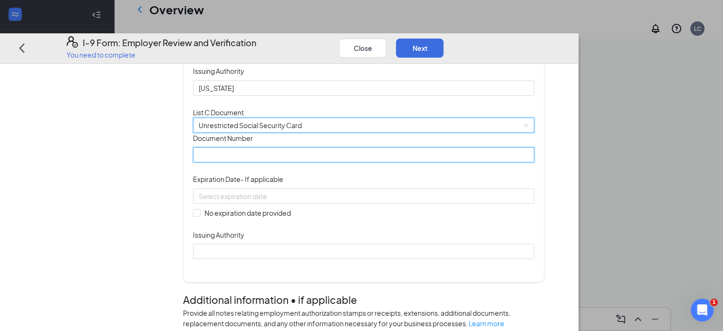
click at [292, 162] on input "Document Number" at bounding box center [363, 154] width 341 height 15
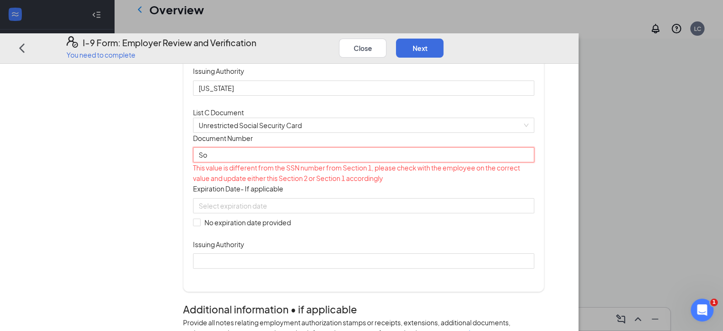
type input "S"
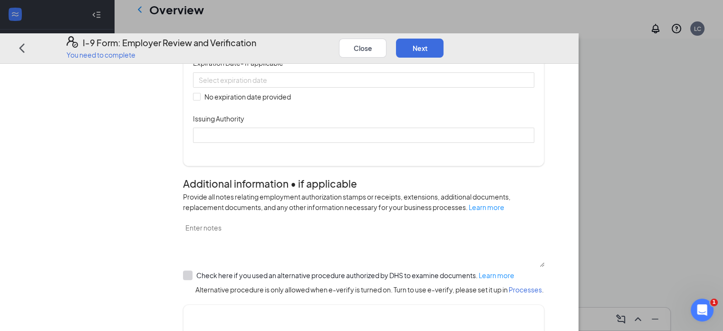
scroll to position [384, 0]
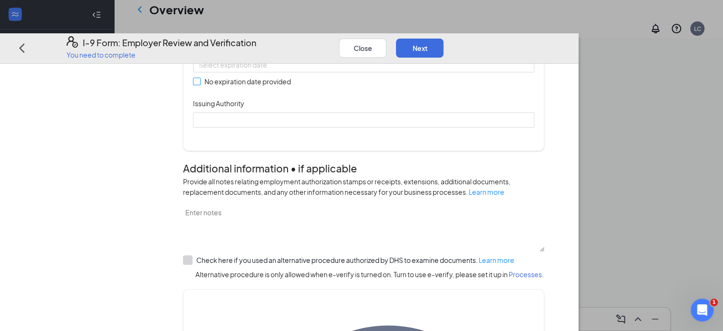
type input "223975872"
click at [200, 84] on input "No expiration date provided" at bounding box center [196, 81] width 7 height 7
checkbox input "true"
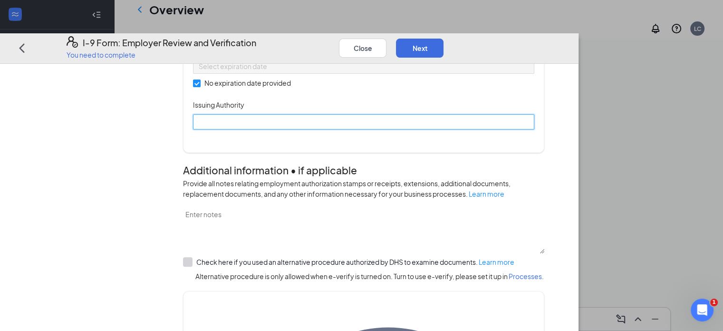
click at [299, 129] on input "Issuing Authority" at bounding box center [363, 121] width 341 height 15
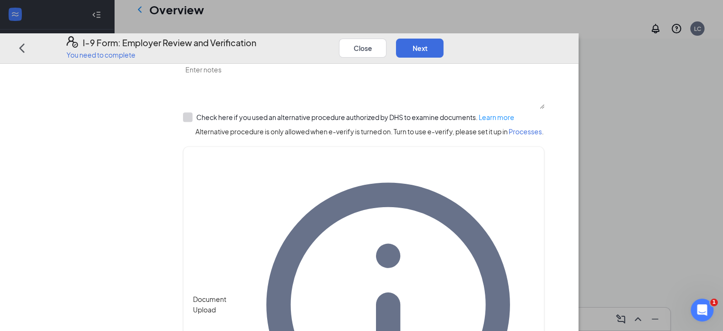
scroll to position [568, 0]
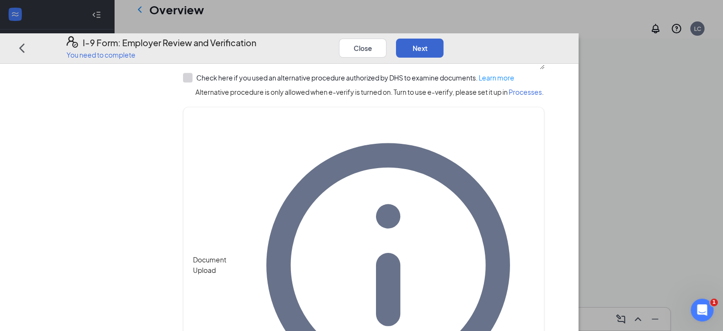
type input "Social Security Administration"
click at [444, 38] on button "Next" at bounding box center [420, 47] width 48 height 19
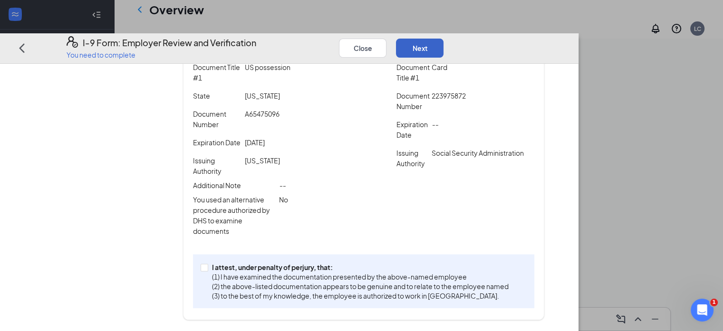
scroll to position [183, 0]
click at [207, 268] on input "I attest, under penalty of perjury, that: (1) I have examined the documentation…" at bounding box center [204, 266] width 7 height 7
checkbox input "true"
click at [444, 38] on button "Next" at bounding box center [420, 47] width 48 height 19
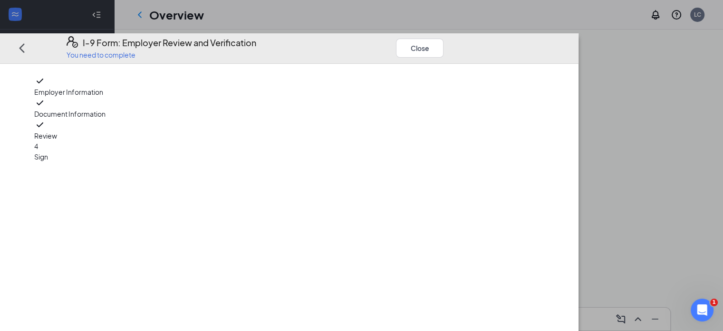
scroll to position [0, 0]
click at [444, 38] on button "Close" at bounding box center [420, 47] width 48 height 19
click at [463, 52] on icon "Ellipses" at bounding box center [459, 53] width 9 height 2
click at [444, 38] on button "Close" at bounding box center [420, 47] width 48 height 19
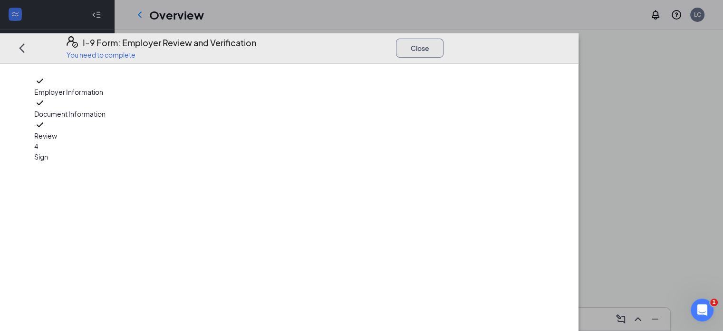
click at [444, 38] on button "Close" at bounding box center [420, 47] width 48 height 19
click at [463, 52] on icon "Ellipses" at bounding box center [459, 53] width 9 height 2
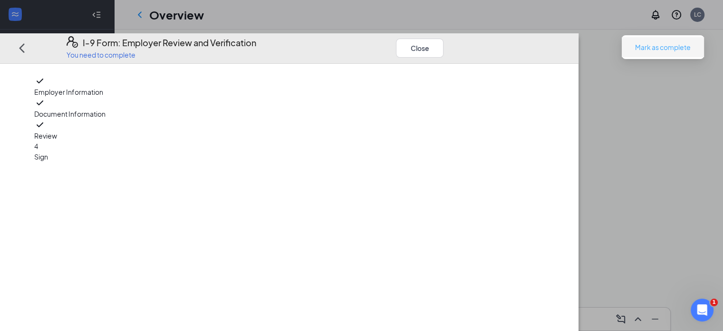
click at [674, 47] on span "Mark as complete" at bounding box center [663, 47] width 56 height 10
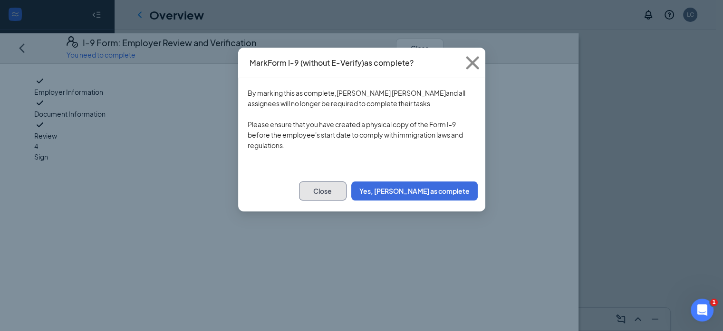
click at [347, 184] on button "Close" at bounding box center [323, 190] width 48 height 19
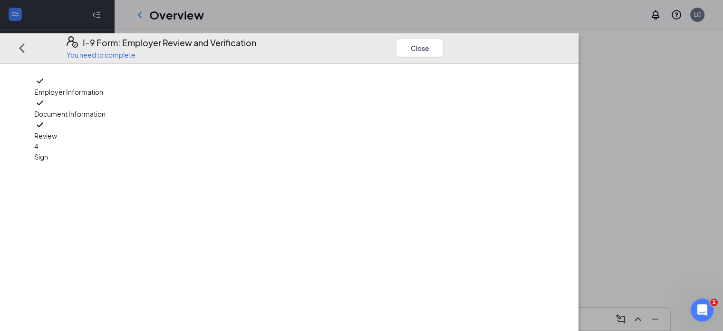
click at [57, 153] on span "Sign" at bounding box center [97, 156] width 127 height 10
click at [62, 130] on span "Review" at bounding box center [97, 135] width 127 height 10
click at [58, 151] on span "Sign" at bounding box center [97, 156] width 127 height 10
click at [444, 38] on button "Close" at bounding box center [420, 47] width 48 height 19
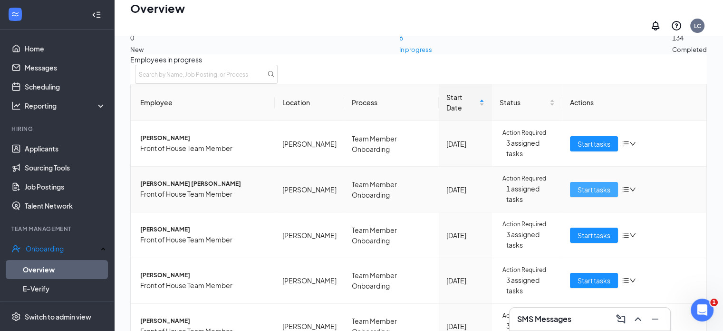
click at [578, 184] on span "Start tasks" at bounding box center [594, 189] width 33 height 10
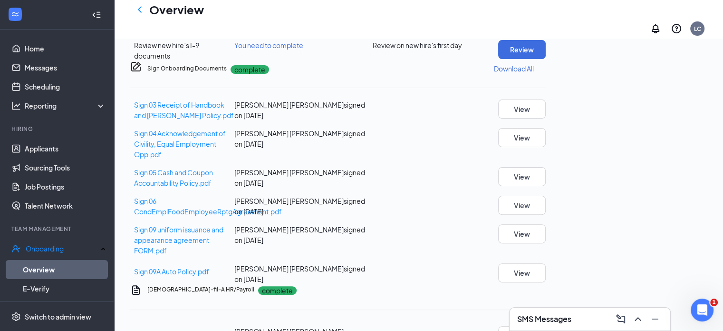
scroll to position [249, 0]
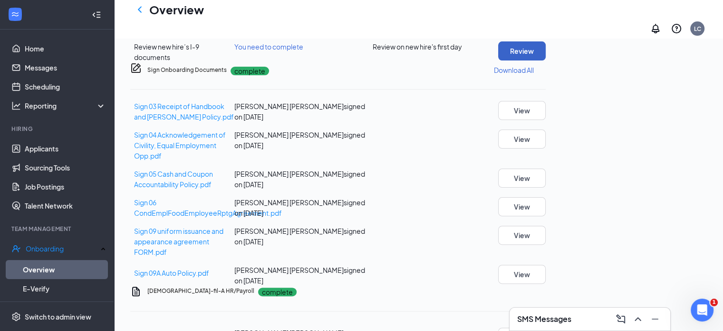
click at [546, 60] on button "Review" at bounding box center [522, 50] width 48 height 19
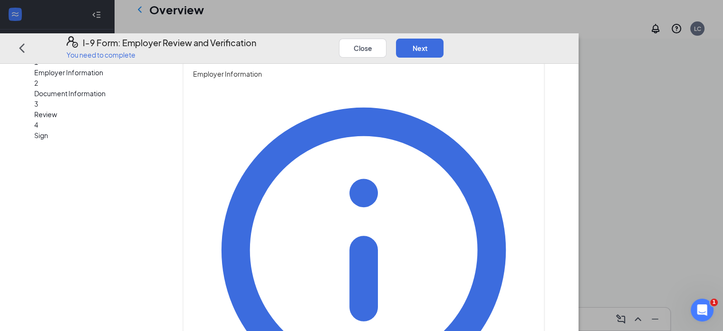
scroll to position [408, 0]
click at [444, 38] on button "Next" at bounding box center [420, 47] width 48 height 19
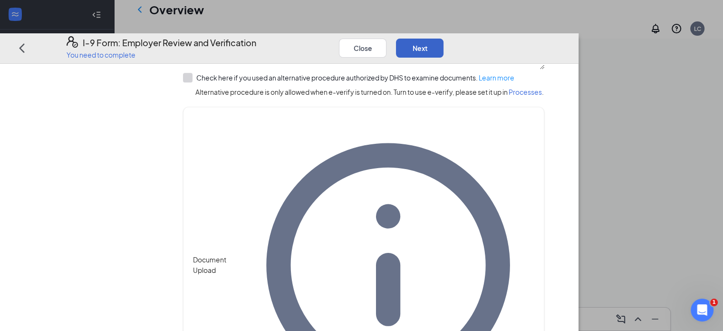
scroll to position [453, 0]
click at [444, 38] on button "Next" at bounding box center [420, 47] width 48 height 19
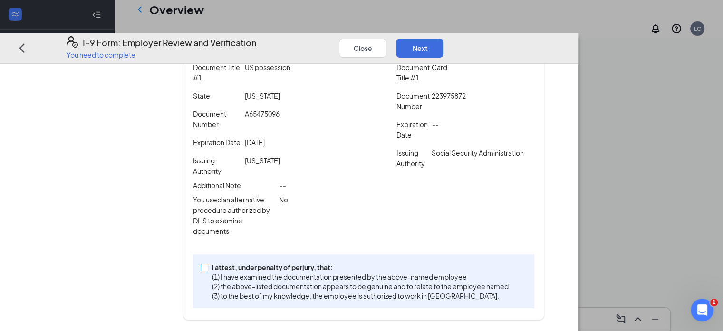
click at [207, 267] on input "I attest, under penalty of perjury, that: (1) I have examined the documentation…" at bounding box center [204, 266] width 7 height 7
checkbox input "true"
click at [444, 38] on button "Next" at bounding box center [420, 47] width 48 height 19
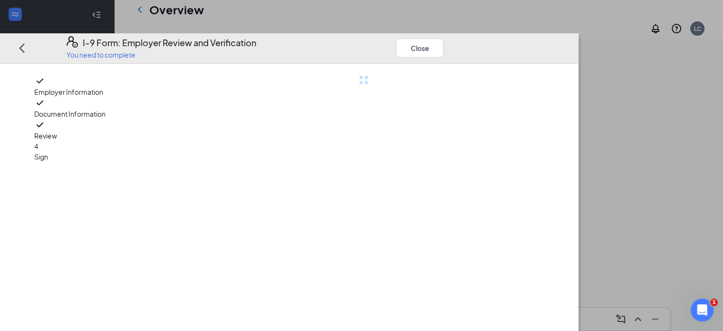
scroll to position [0, 0]
click at [444, 38] on button "Close" at bounding box center [420, 47] width 48 height 19
